Goal: Task Accomplishment & Management: Use online tool/utility

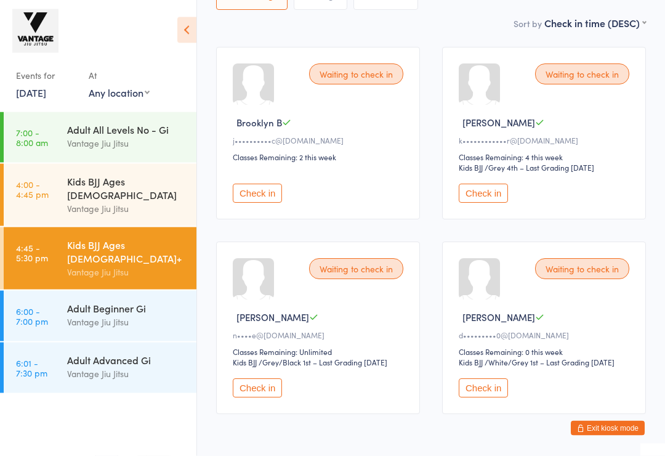
scroll to position [182, 0]
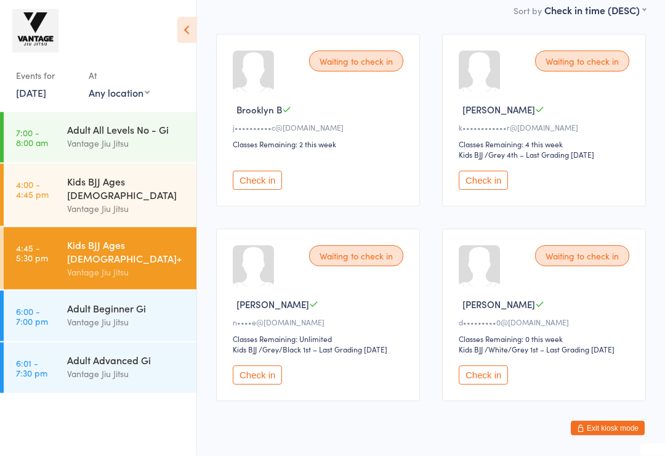
click at [270, 179] on button "Check in" at bounding box center [257, 180] width 49 height 19
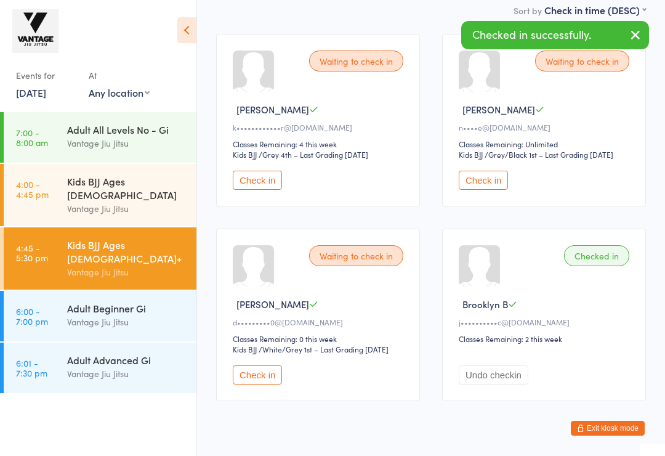
click at [501, 190] on button "Check in" at bounding box center [483, 180] width 49 height 19
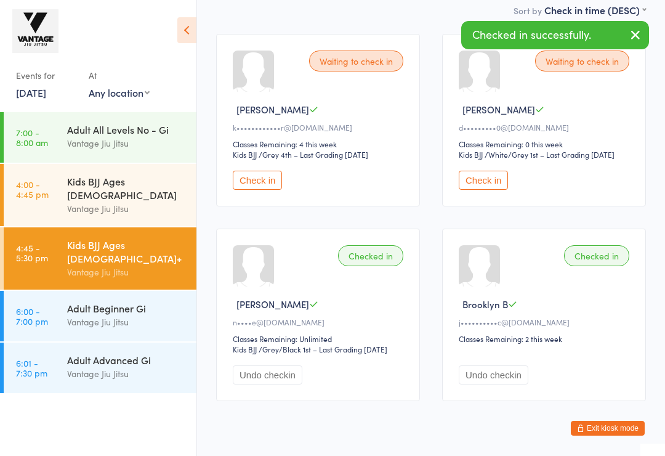
click at [495, 190] on button "Check in" at bounding box center [483, 180] width 49 height 19
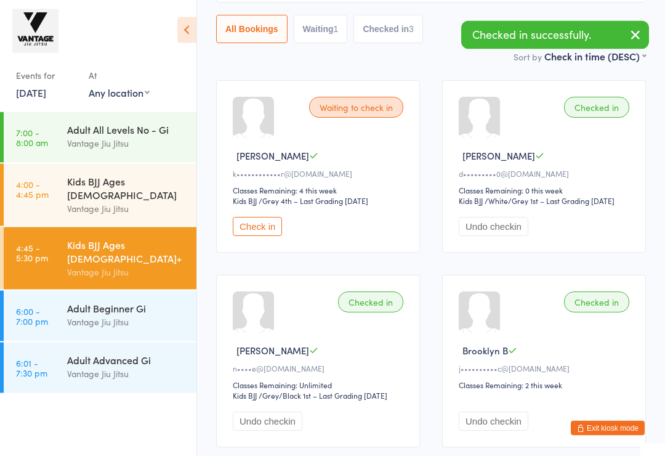
scroll to position [214, 0]
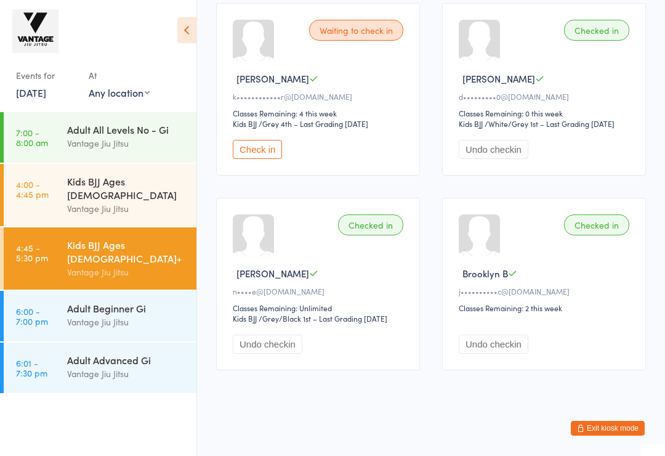
click at [188, 22] on icon at bounding box center [186, 30] width 19 height 26
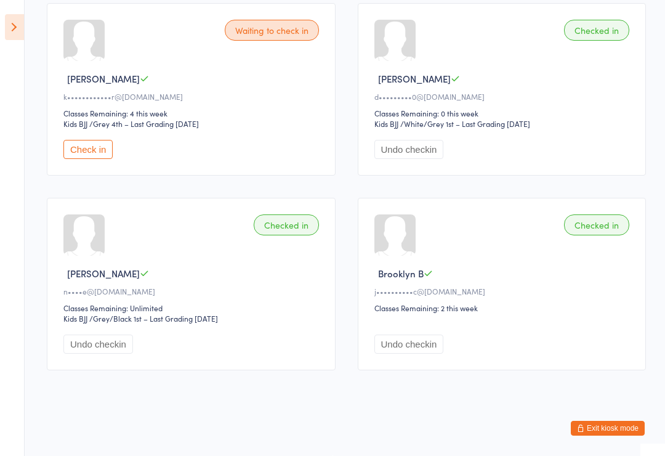
click at [6, 29] on icon at bounding box center [14, 27] width 19 height 26
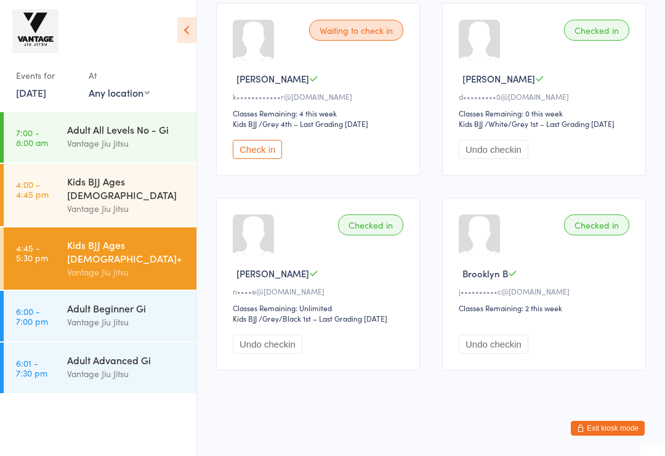
click at [188, 24] on icon at bounding box center [186, 30] width 19 height 26
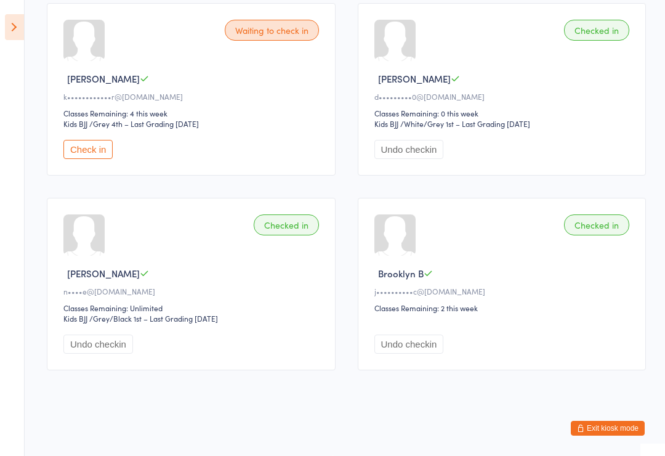
click at [601, 435] on button "Exit kiosk mode" at bounding box center [608, 428] width 74 height 15
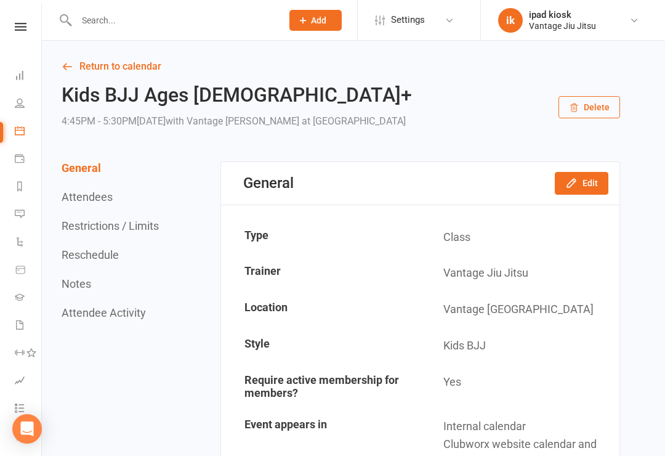
click at [20, 102] on icon at bounding box center [20, 103] width 10 height 10
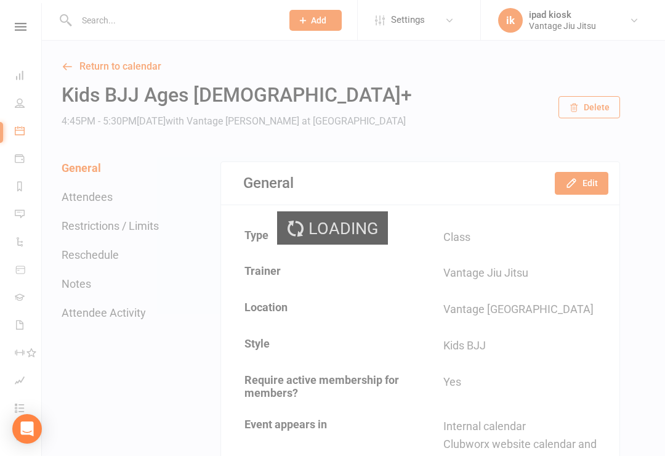
select select "100"
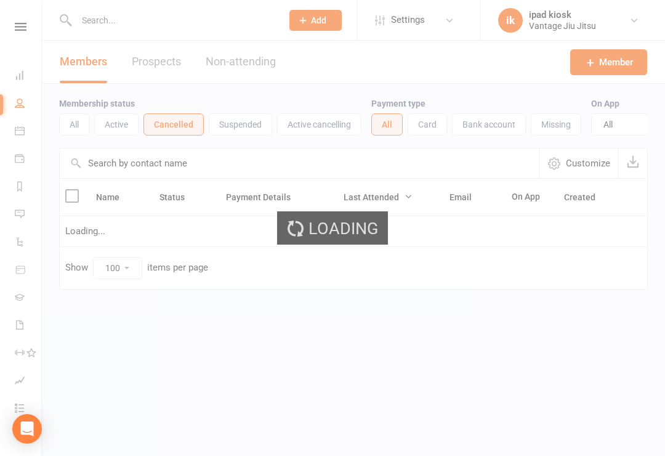
click at [10, 156] on div "Loading" at bounding box center [332, 228] width 665 height 456
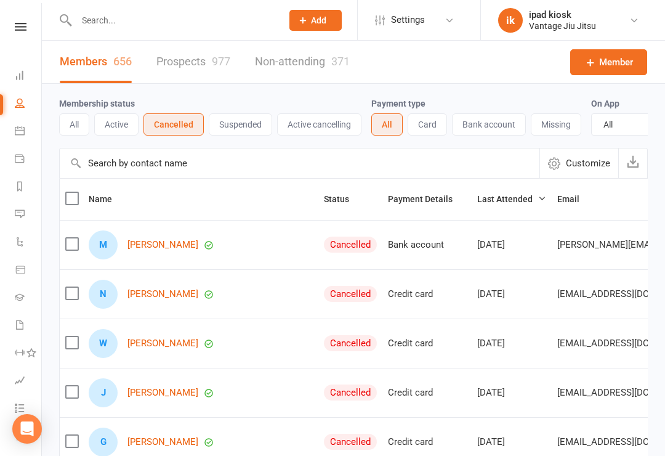
click at [22, 128] on icon at bounding box center [20, 131] width 10 height 10
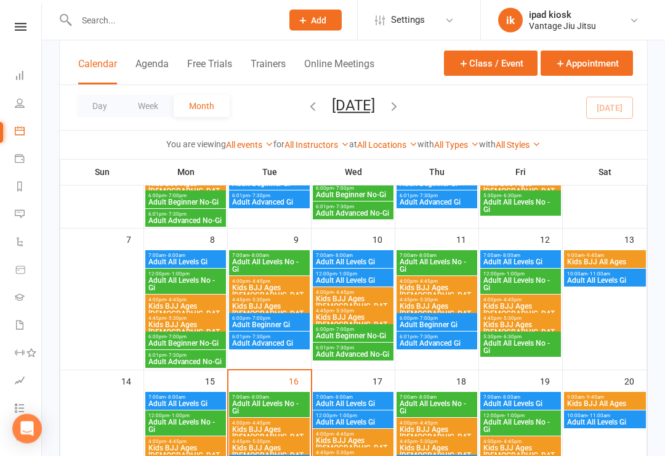
scroll to position [175, 0]
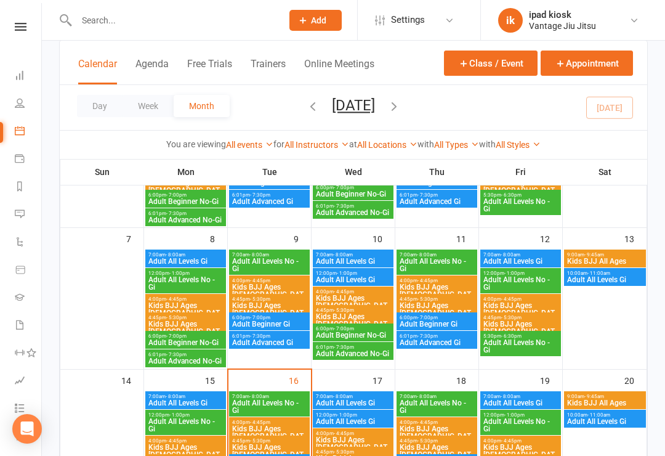
click at [197, 341] on span "Adult Beginner No-Gi" at bounding box center [186, 342] width 76 height 7
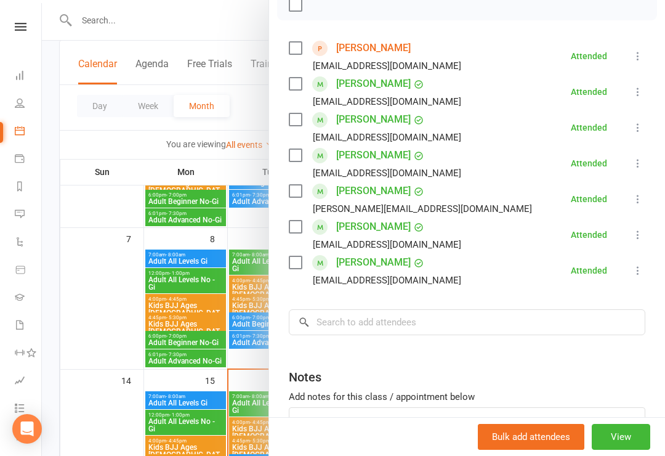
scroll to position [192, 0]
click at [17, 79] on icon at bounding box center [20, 75] width 10 height 10
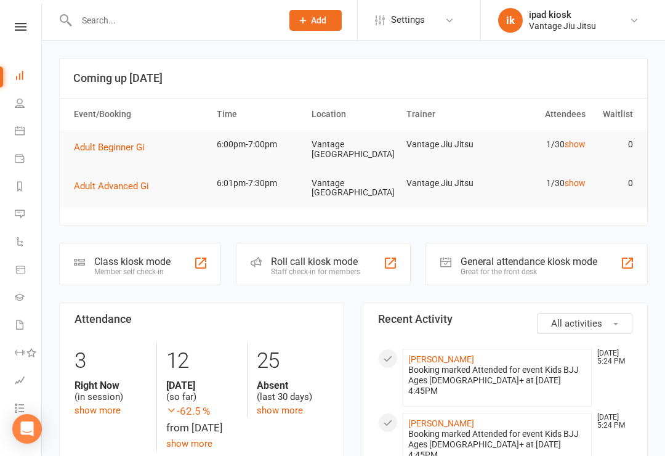
click at [126, 15] on input "text" at bounding box center [173, 20] width 201 height 17
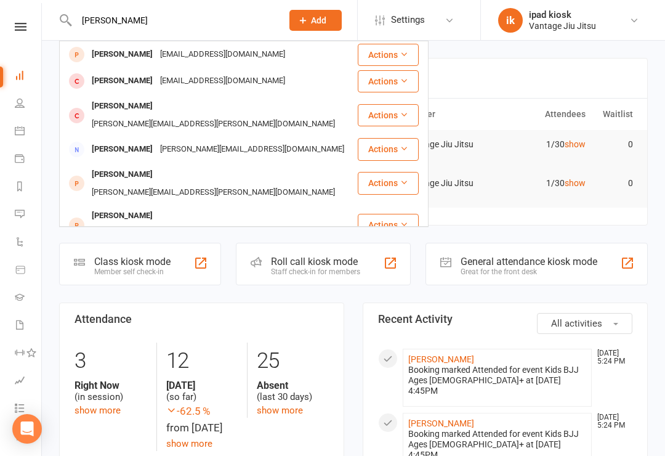
type input "Dale"
click at [121, 70] on div "Dale Durlacher daledurl3@gmail.com" at bounding box center [208, 80] width 296 height 25
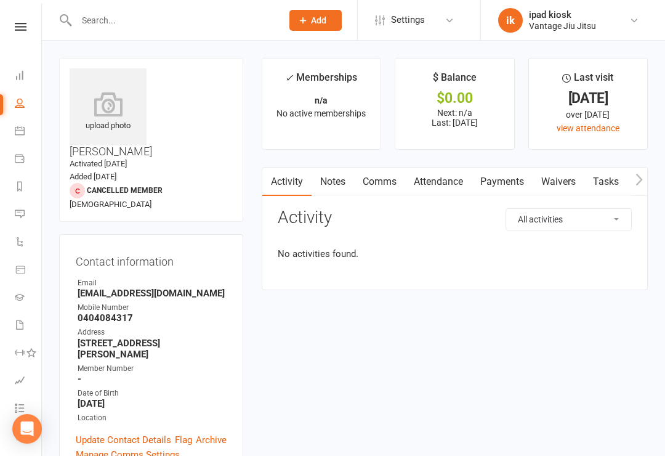
click at [115, 26] on input "text" at bounding box center [173, 20] width 201 height 17
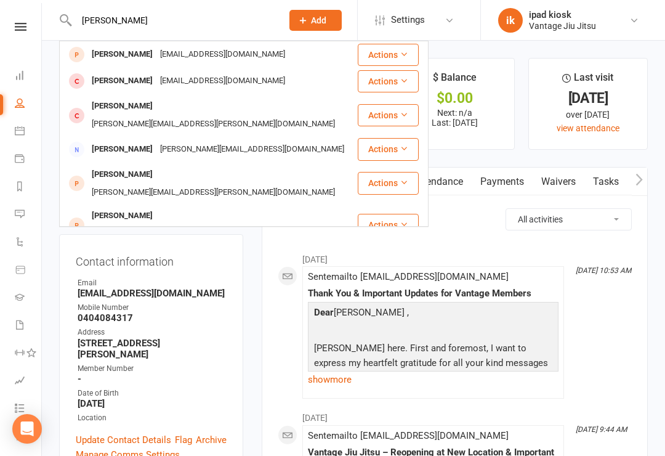
type input "Dale"
click at [192, 51] on div "dalebrett@gmail.com" at bounding box center [222, 55] width 132 height 18
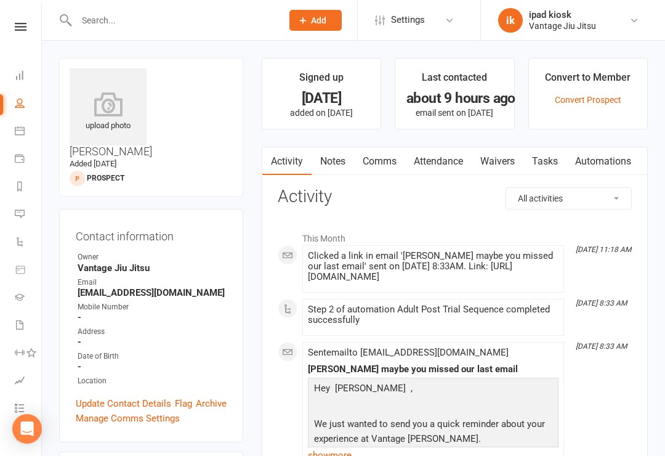
click at [512, 161] on link "Waivers" at bounding box center [498, 161] width 52 height 28
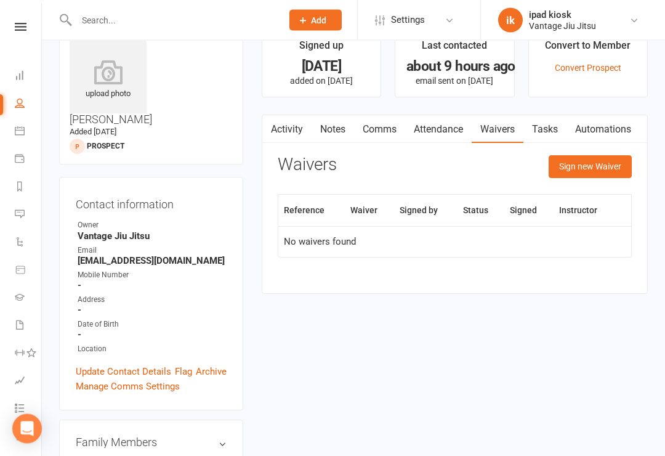
click at [608, 163] on button "Sign new Waiver" at bounding box center [590, 167] width 83 height 22
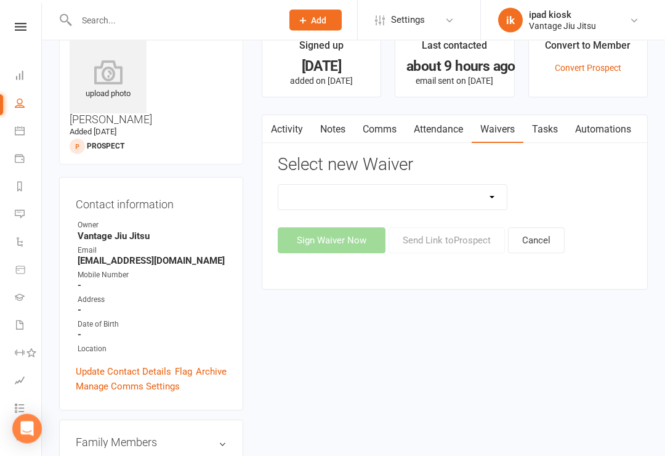
scroll to position [32, 0]
click at [488, 197] on select "Adult Drop In Adult Membership Adult Trial Waiver DRAFT - z. [ARCHIVE] Term 1 -…" at bounding box center [392, 197] width 229 height 25
select select "4582"
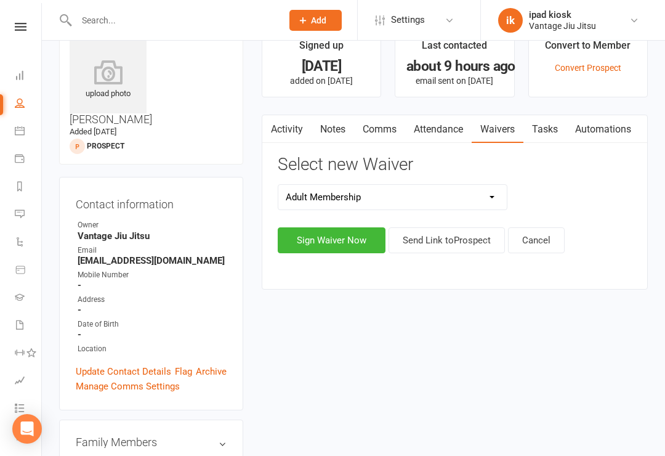
click at [479, 238] on button "Send Link to Prospect" at bounding box center [447, 240] width 116 height 26
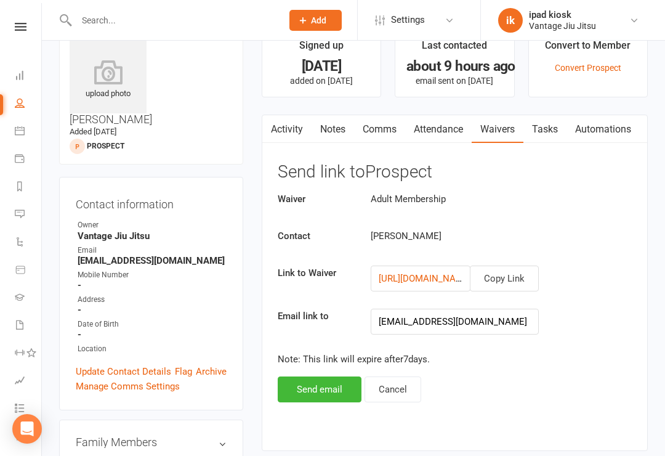
click at [317, 394] on button "Send email" at bounding box center [320, 389] width 84 height 26
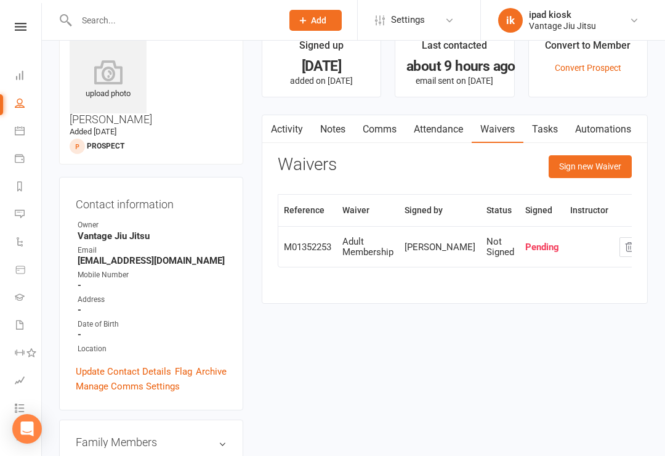
click at [500, 139] on link "Waivers" at bounding box center [498, 129] width 52 height 28
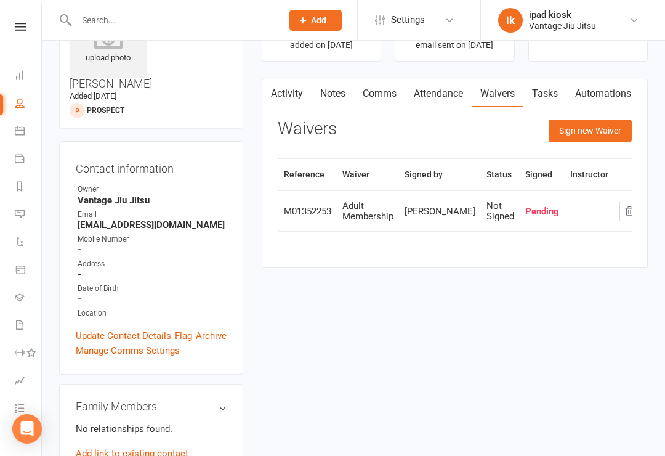
scroll to position [35, 0]
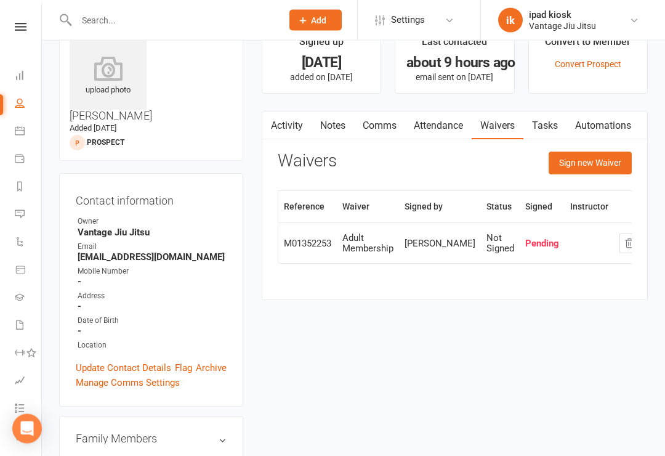
click at [503, 126] on link "Waivers" at bounding box center [498, 126] width 52 height 28
click at [525, 249] on div "Pending" at bounding box center [542, 244] width 34 height 10
click at [368, 249] on div "Adult Membership" at bounding box center [367, 243] width 51 height 20
click at [376, 264] on td "Adult Membership" at bounding box center [368, 243] width 62 height 41
click at [379, 254] on div "Adult Membership" at bounding box center [367, 243] width 51 height 20
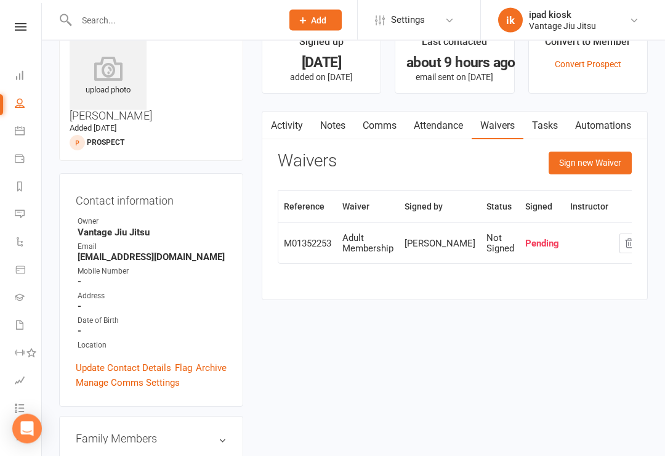
click at [358, 246] on div "Adult Membership" at bounding box center [367, 243] width 51 height 20
click at [313, 249] on div "M01352253" at bounding box center [307, 244] width 47 height 10
click at [316, 281] on div "Reference Waiver Signed by Status Signed Instructor M01352253 Adult Membership …" at bounding box center [455, 236] width 354 height 91
click at [504, 138] on link "Waivers" at bounding box center [498, 126] width 52 height 28
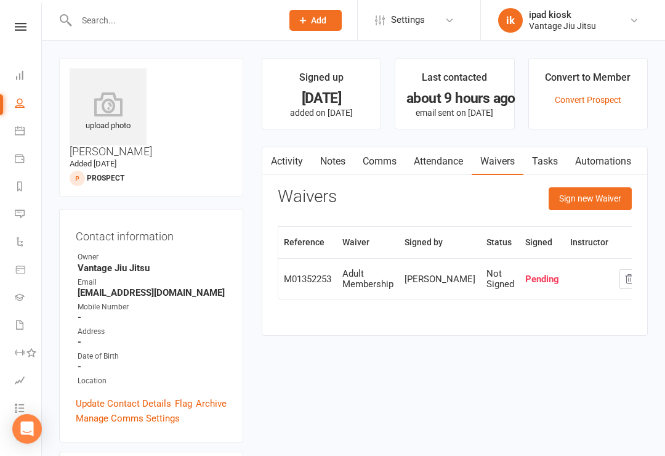
click at [19, 316] on link "Waivers" at bounding box center [29, 326] width 28 height 28
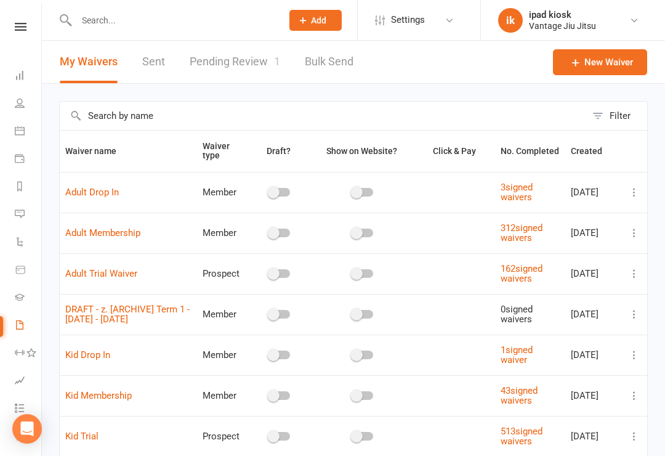
click at [217, 67] on link "Pending Review 1" at bounding box center [235, 62] width 91 height 43
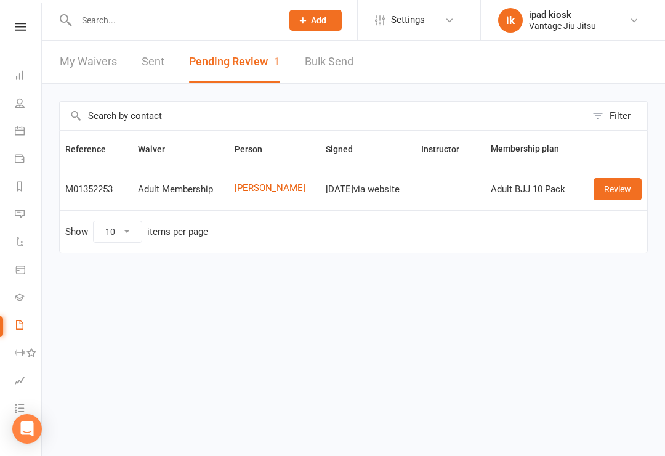
click at [619, 192] on link "Review" at bounding box center [618, 189] width 48 height 22
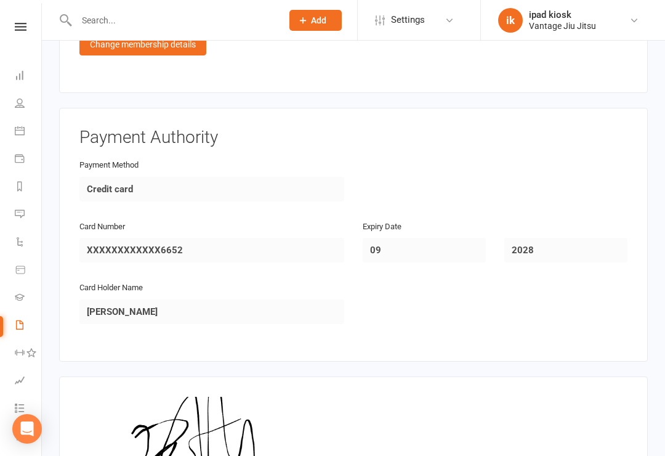
scroll to position [1365, 0]
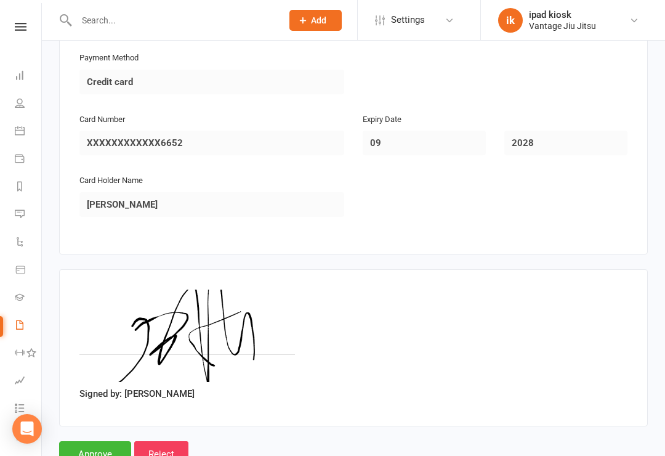
click at [103, 441] on input "Approve" at bounding box center [95, 454] width 72 height 26
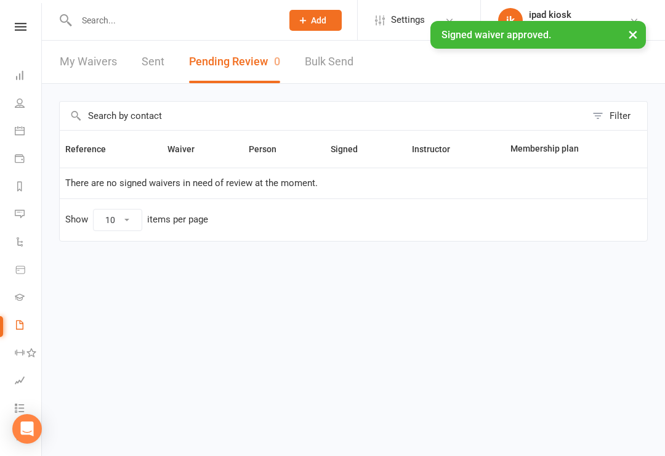
click at [155, 15] on input "text" at bounding box center [173, 20] width 201 height 17
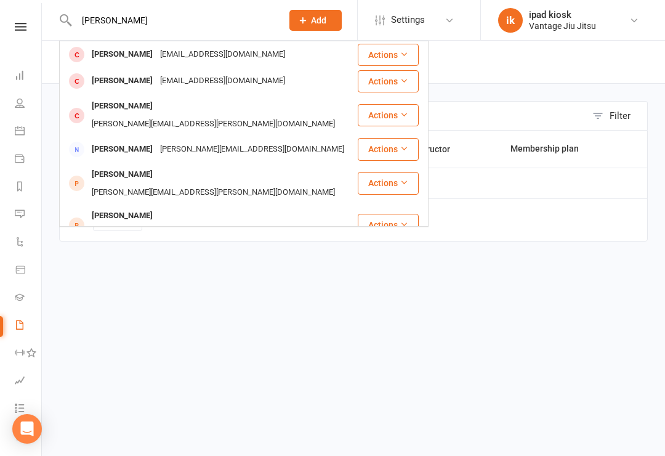
type input "[PERSON_NAME]"
click at [156, 46] on div "[EMAIL_ADDRESS][DOMAIN_NAME]" at bounding box center [222, 55] width 132 height 18
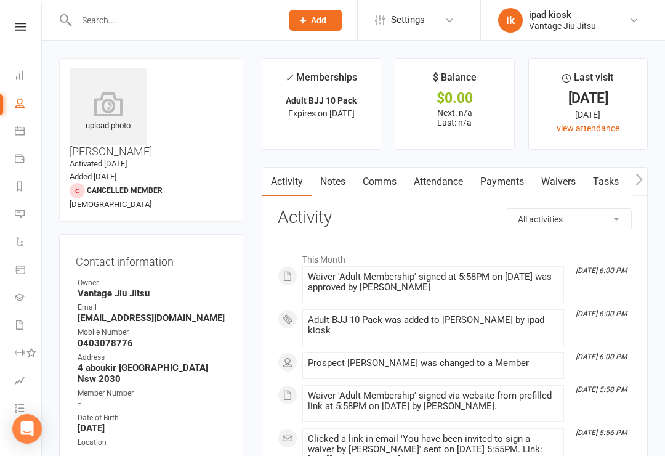
click at [17, 29] on icon at bounding box center [21, 27] width 12 height 8
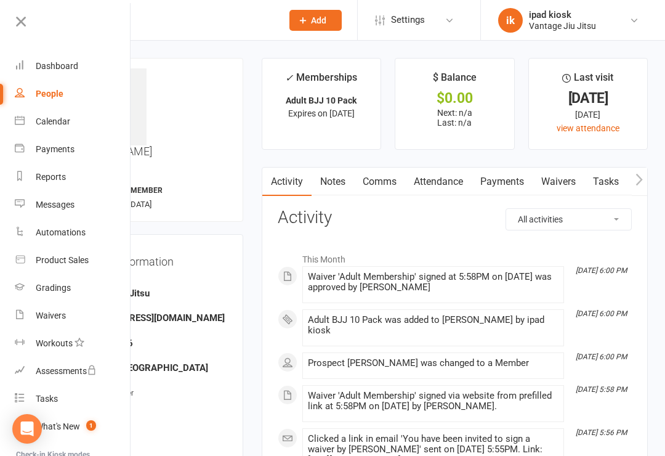
click at [38, 72] on link "Dashboard" at bounding box center [73, 66] width 116 height 28
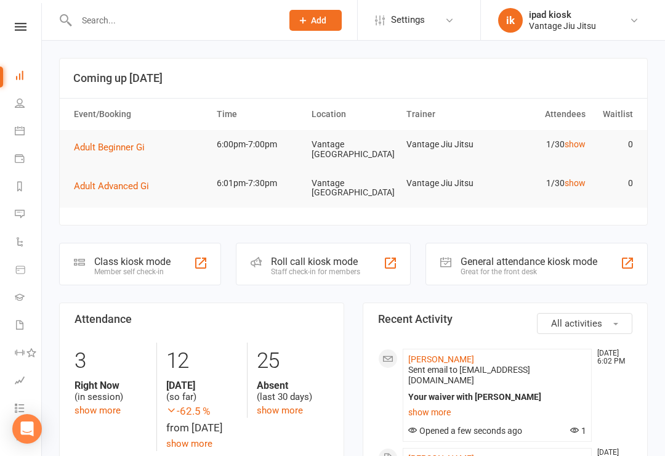
click at [136, 267] on div "Member self check-in" at bounding box center [132, 271] width 76 height 9
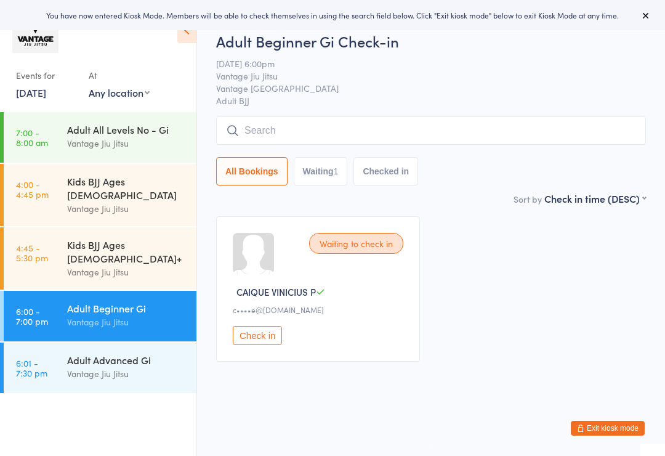
click at [336, 128] on input "search" at bounding box center [431, 130] width 430 height 28
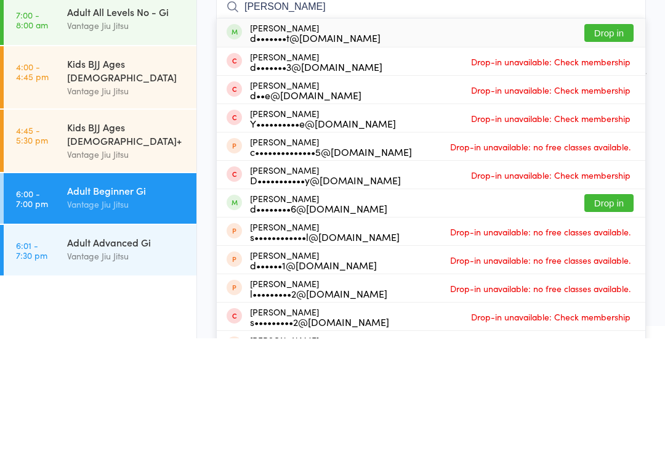
type input "[PERSON_NAME]"
click at [617, 142] on button "Drop in" at bounding box center [609, 151] width 49 height 18
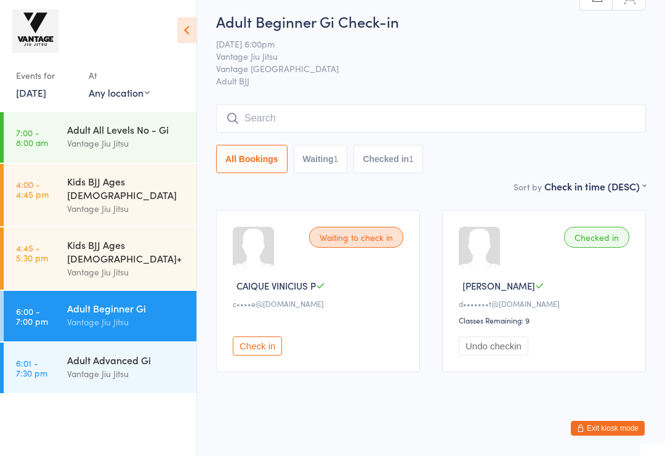
click at [336, 116] on input "search" at bounding box center [431, 118] width 430 height 28
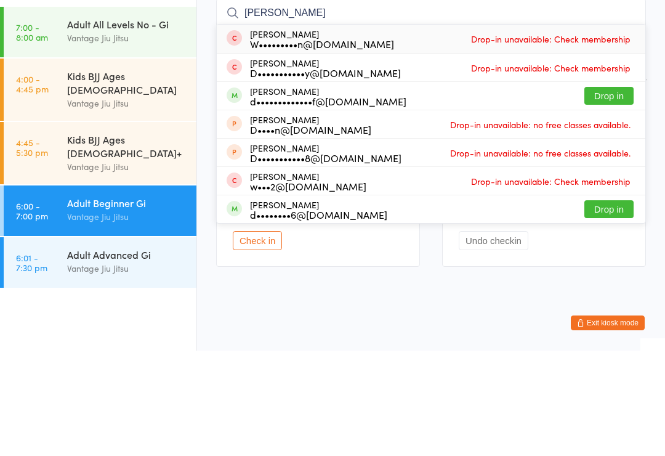
type input "Damien"
click at [657, 14] on ui-view "Adult Beginner Gi Check-in 16 Sep 6:00pm Vantage Jiu Jitsu Vantage Bondi Juncti…" at bounding box center [431, 197] width 468 height 372
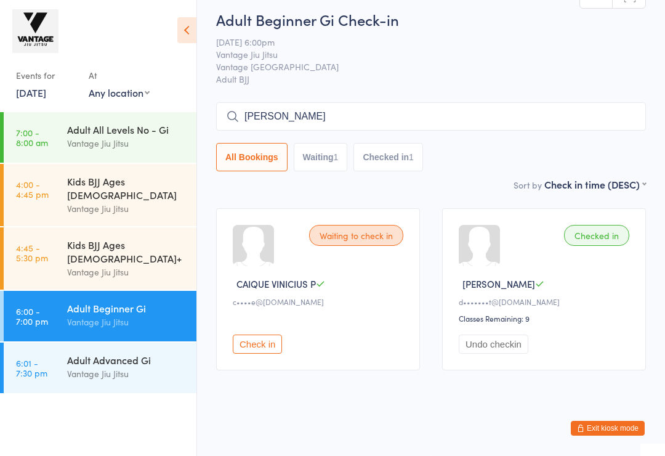
click at [110, 366] on div "Vantage Jiu Jitsu" at bounding box center [126, 373] width 119 height 14
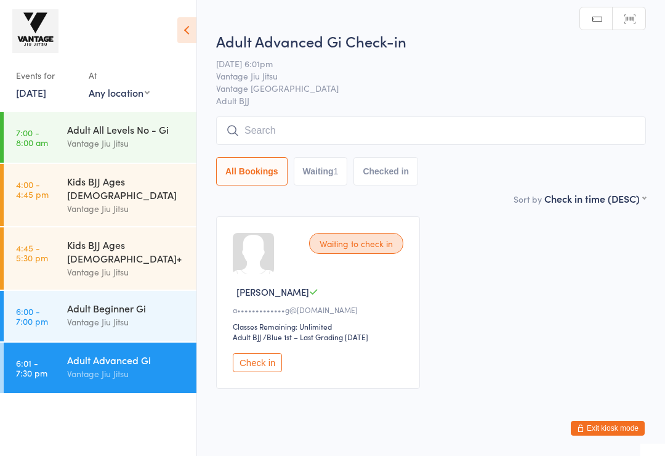
click at [143, 315] on div "Vantage Jiu Jitsu" at bounding box center [126, 322] width 119 height 14
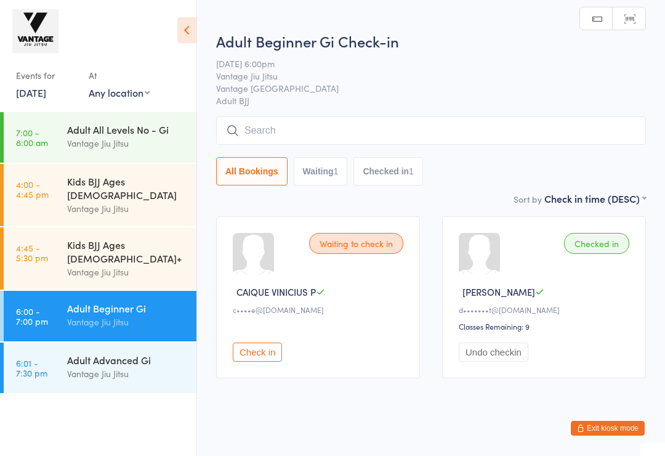
click at [616, 426] on button "Exit kiosk mode" at bounding box center [608, 428] width 74 height 15
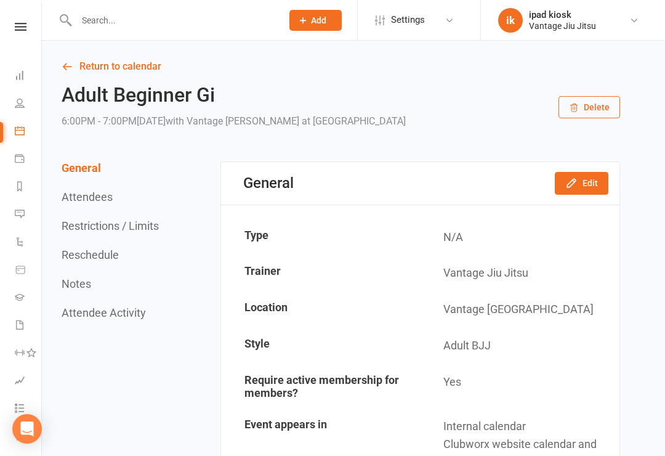
click at [206, 21] on input "text" at bounding box center [173, 20] width 201 height 17
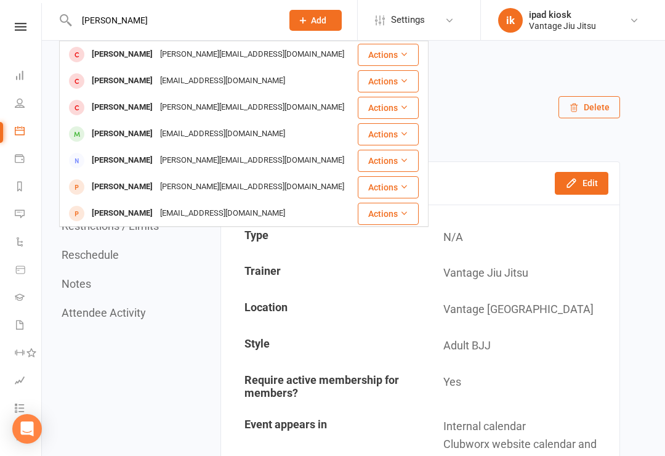
type input "[PERSON_NAME]"
click at [102, 84] on div "[PERSON_NAME]" at bounding box center [122, 81] width 68 height 18
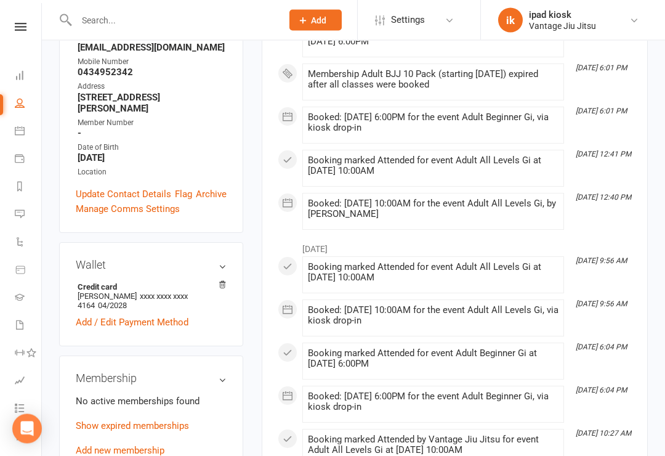
scroll to position [246, 0]
click at [156, 445] on link "Add new membership" at bounding box center [120, 450] width 89 height 11
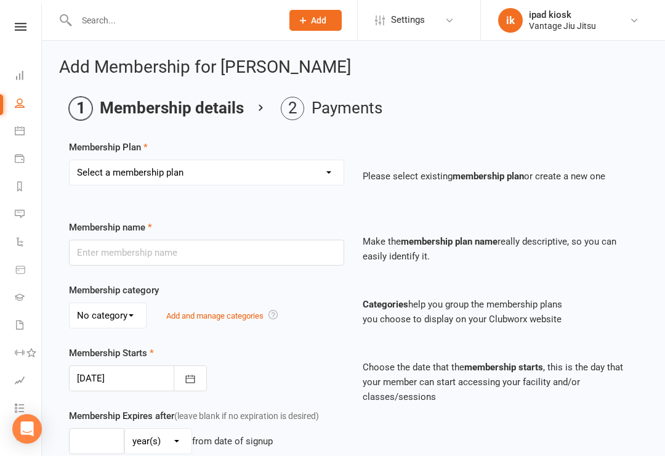
click at [337, 175] on select "Select a membership plan Create new Membership Plan Adult BJJ 10 Pack Adult BJJ…" at bounding box center [207, 172] width 274 height 25
select select "5"
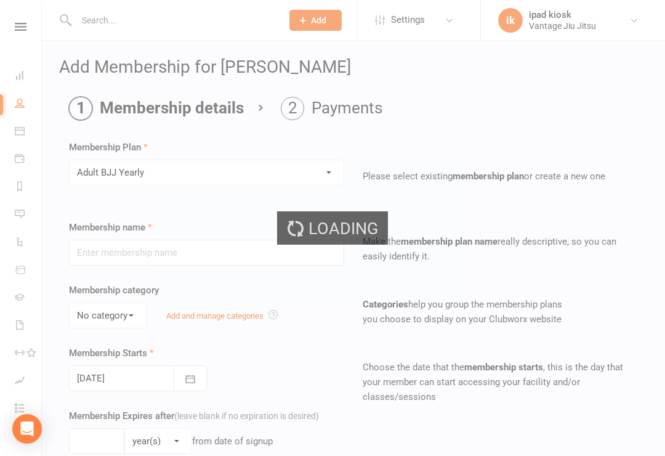
type input "Adult BJJ Yearly"
type input "0"
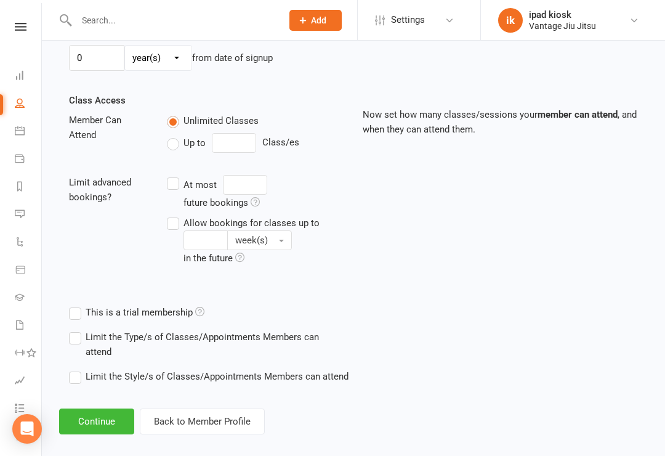
scroll to position [387, 0]
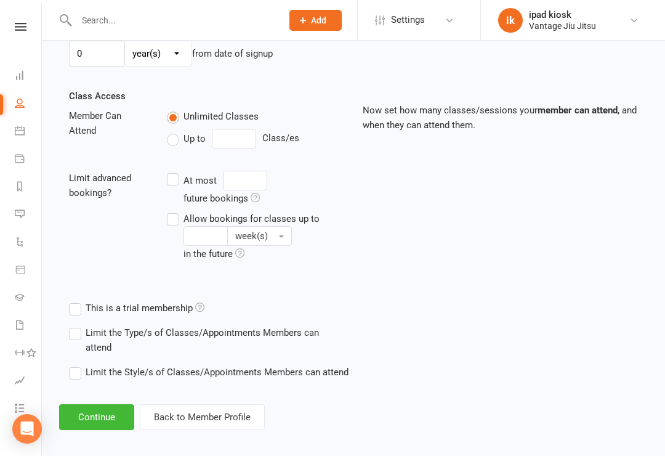
click at [109, 416] on button "Continue" at bounding box center [96, 417] width 75 height 26
click at [105, 419] on button "Continue" at bounding box center [96, 417] width 75 height 26
click at [113, 413] on button "Continue" at bounding box center [96, 417] width 75 height 26
click at [113, 420] on button "Continue" at bounding box center [96, 417] width 75 height 26
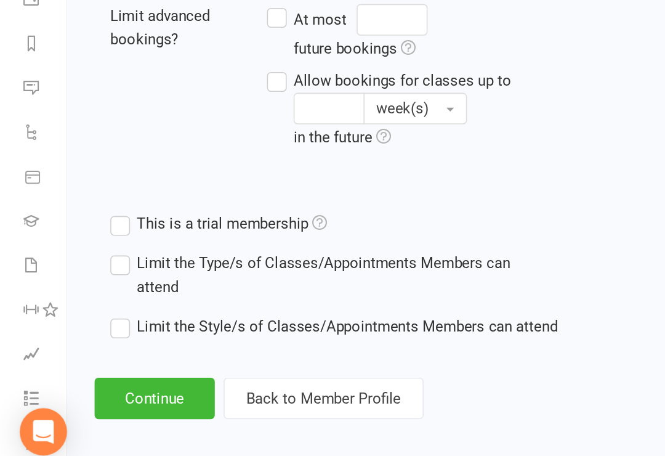
click at [105, 395] on button "Continue" at bounding box center [96, 408] width 75 height 26
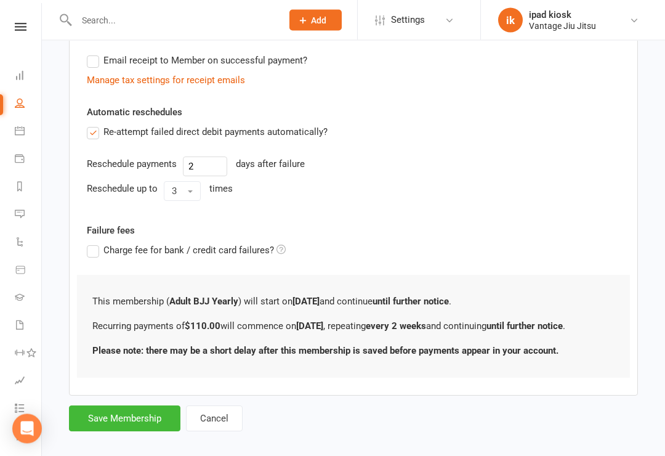
scroll to position [381, 0]
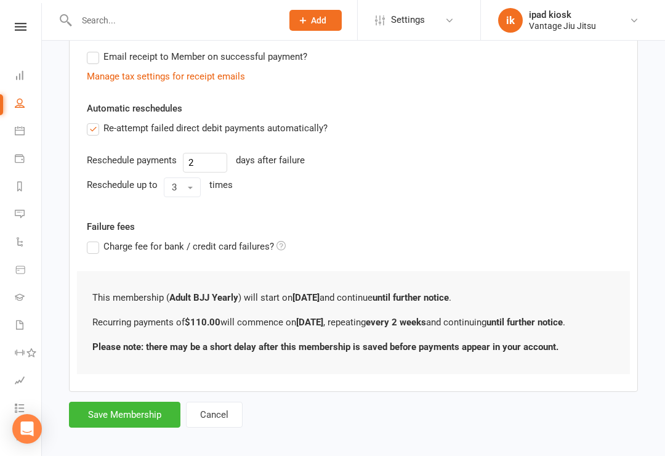
click at [144, 416] on button "Save Membership" at bounding box center [124, 415] width 111 height 26
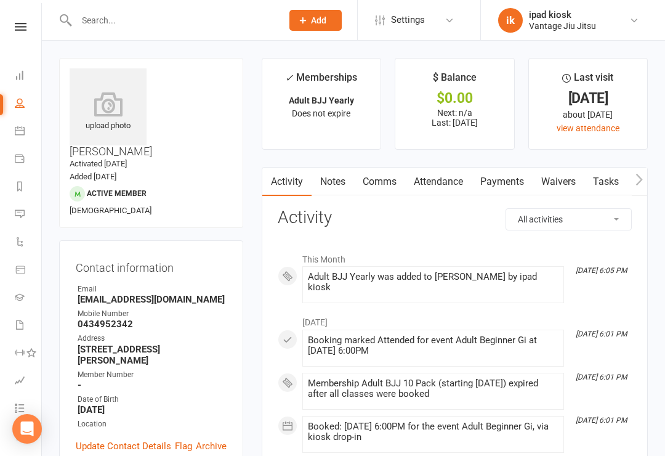
click at [21, 82] on link "Dashboard" at bounding box center [29, 77] width 28 height 28
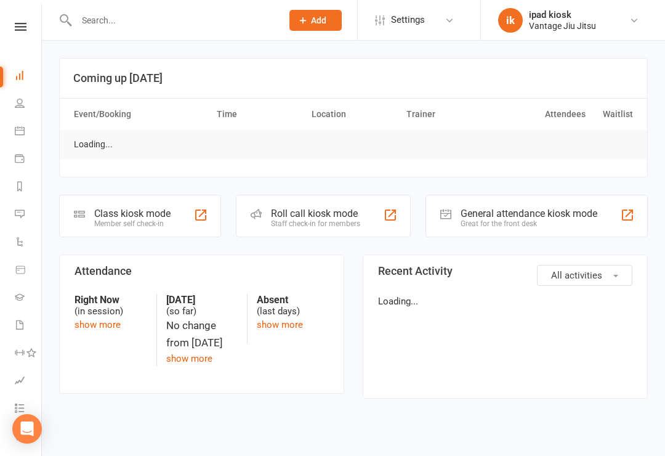
click at [119, 221] on div "Member self check-in" at bounding box center [132, 223] width 76 height 9
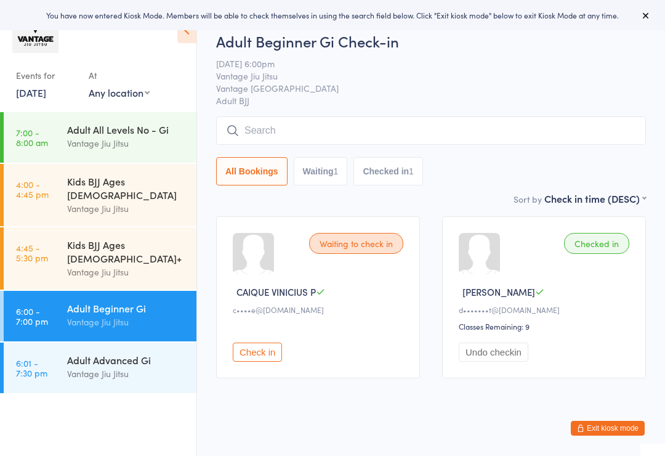
click at [339, 133] on input "search" at bounding box center [431, 130] width 430 height 28
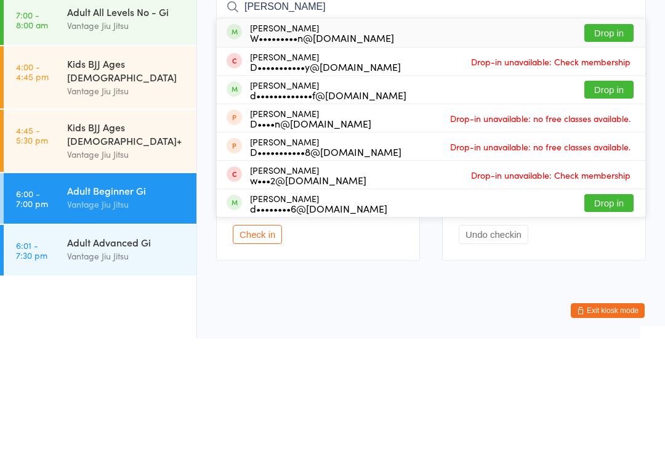
type input "[PERSON_NAME]"
click at [607, 142] on button "Drop in" at bounding box center [609, 151] width 49 height 18
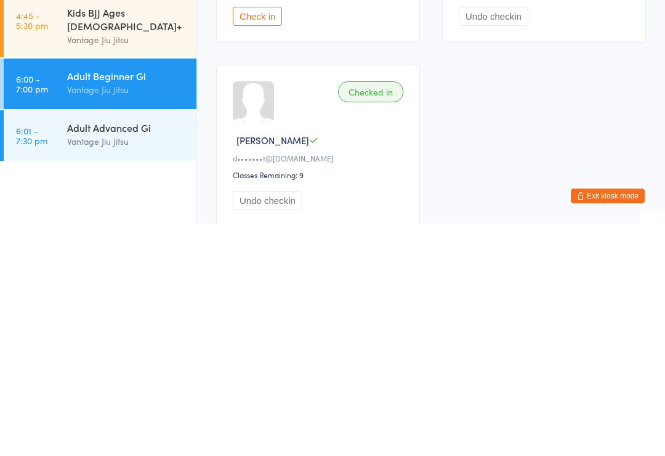
scroll to position [122, 0]
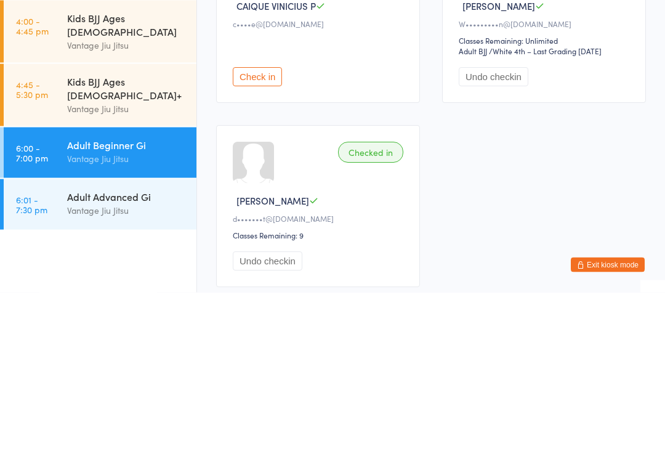
click at [140, 366] on div "Vantage Jiu Jitsu" at bounding box center [126, 373] width 119 height 14
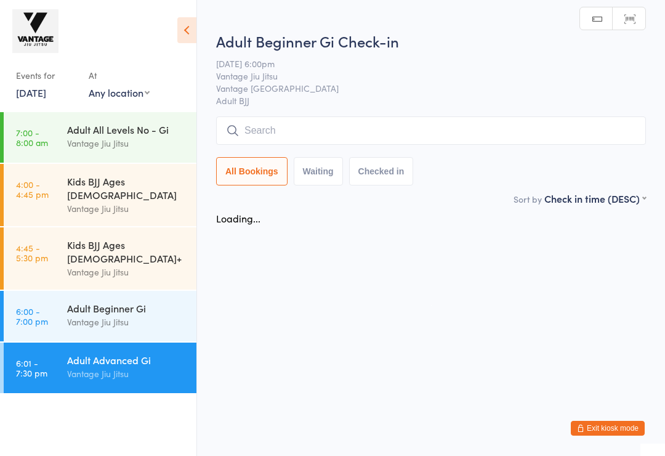
click at [308, 129] on input "search" at bounding box center [431, 130] width 430 height 28
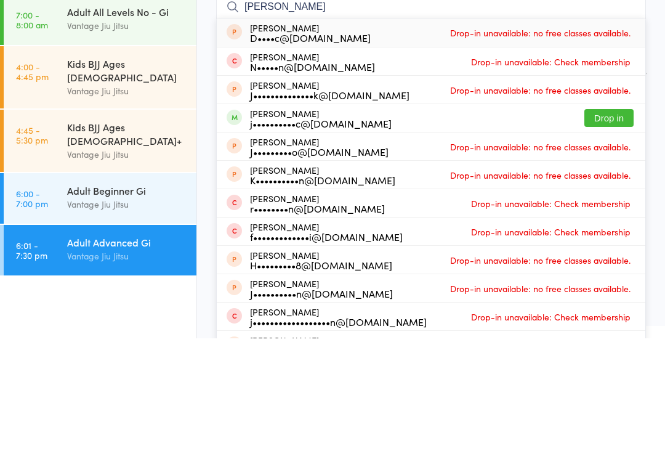
type input "[PERSON_NAME]"
click at [618, 227] on button "Drop in" at bounding box center [609, 236] width 49 height 18
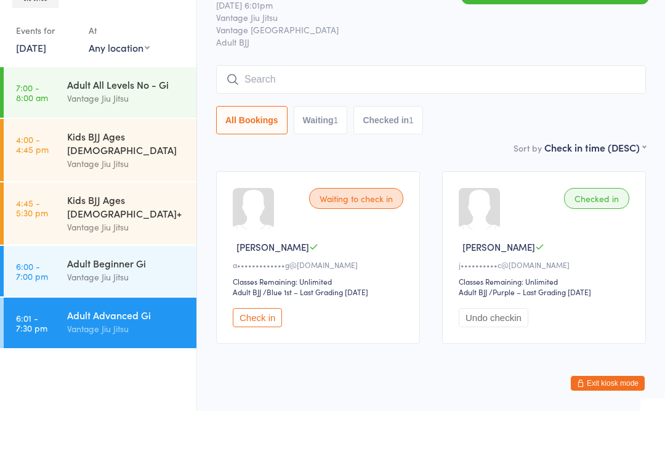
click at [487, 110] on input "search" at bounding box center [431, 124] width 430 height 28
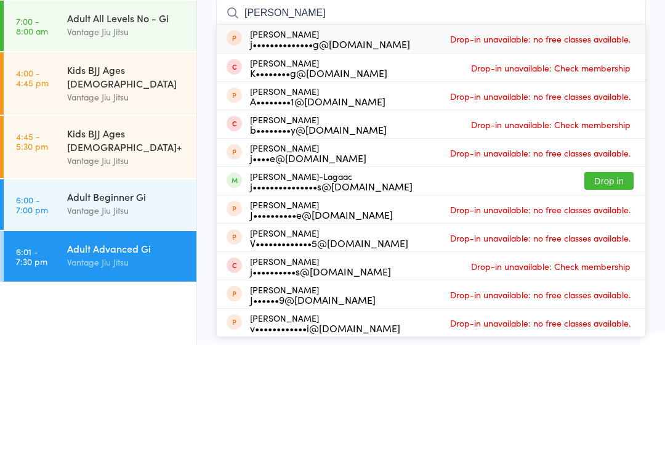
type input "[PERSON_NAME]"
click at [607, 283] on button "Drop in" at bounding box center [609, 292] width 49 height 18
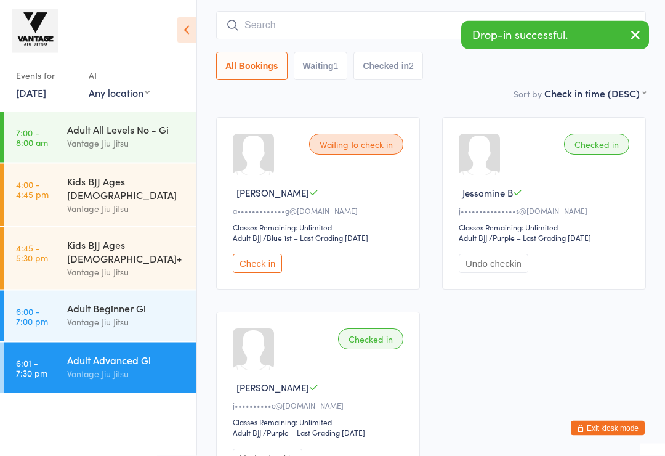
scroll to position [99, 0]
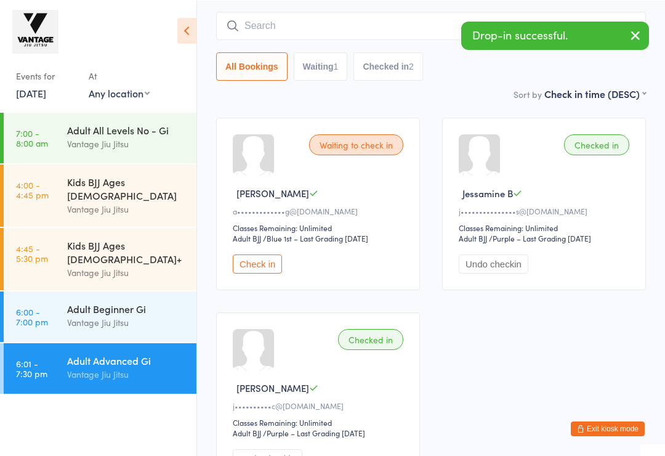
click at [386, 34] on input "search" at bounding box center [431, 25] width 430 height 28
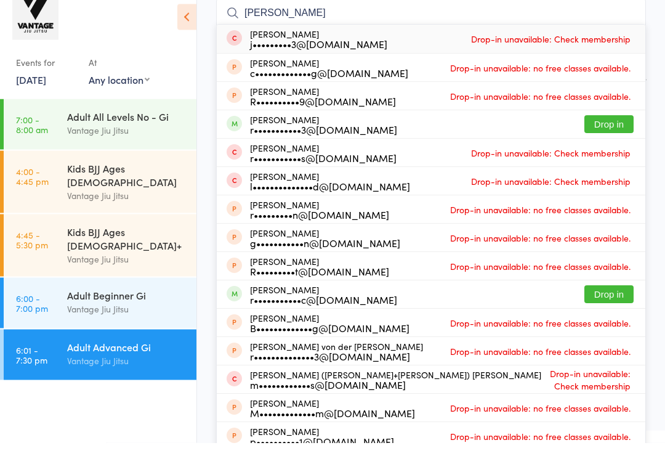
type input "[PERSON_NAME]"
click at [600, 129] on button "Drop in" at bounding box center [609, 138] width 49 height 18
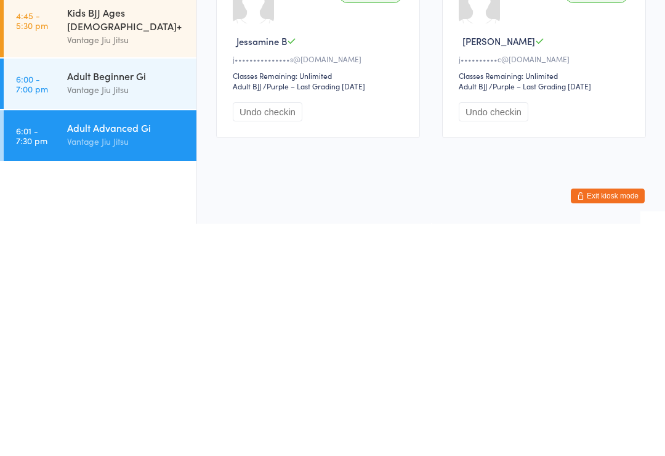
scroll to position [0, 0]
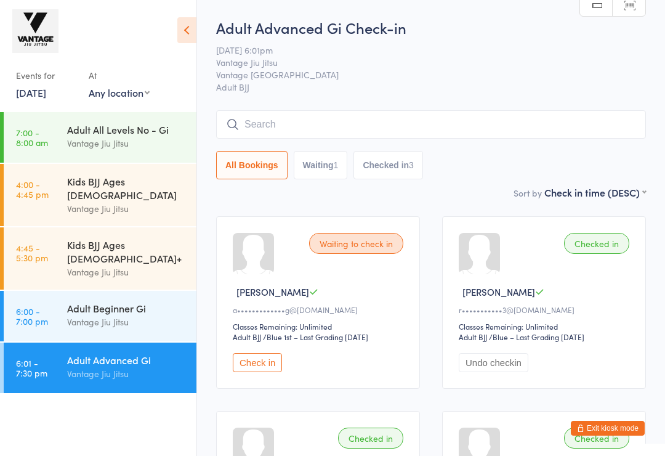
click at [491, 56] on span "[DATE] 6:01pm" at bounding box center [421, 50] width 411 height 12
click at [259, 372] on button "Check in" at bounding box center [257, 362] width 49 height 19
